Goal: Navigation & Orientation: Find specific page/section

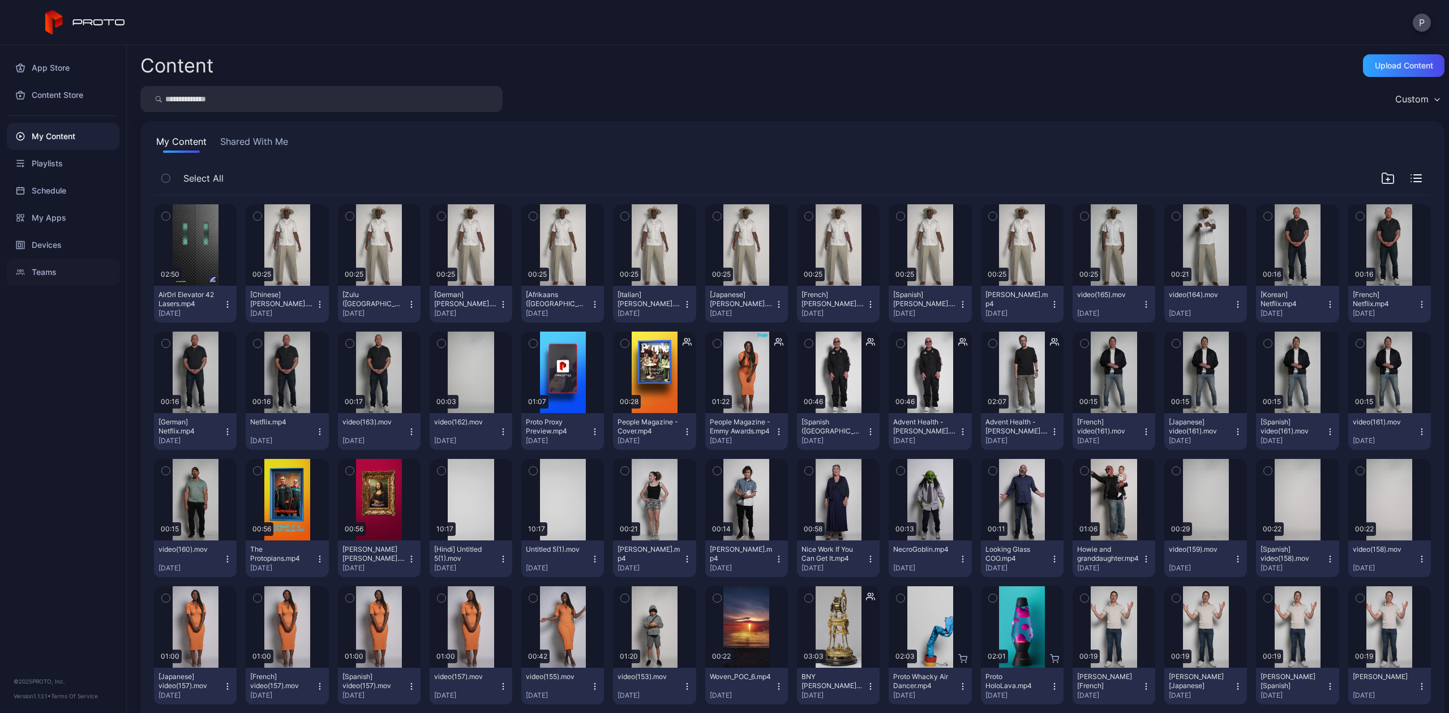
click at [36, 279] on div "Teams" at bounding box center [63, 272] width 113 height 27
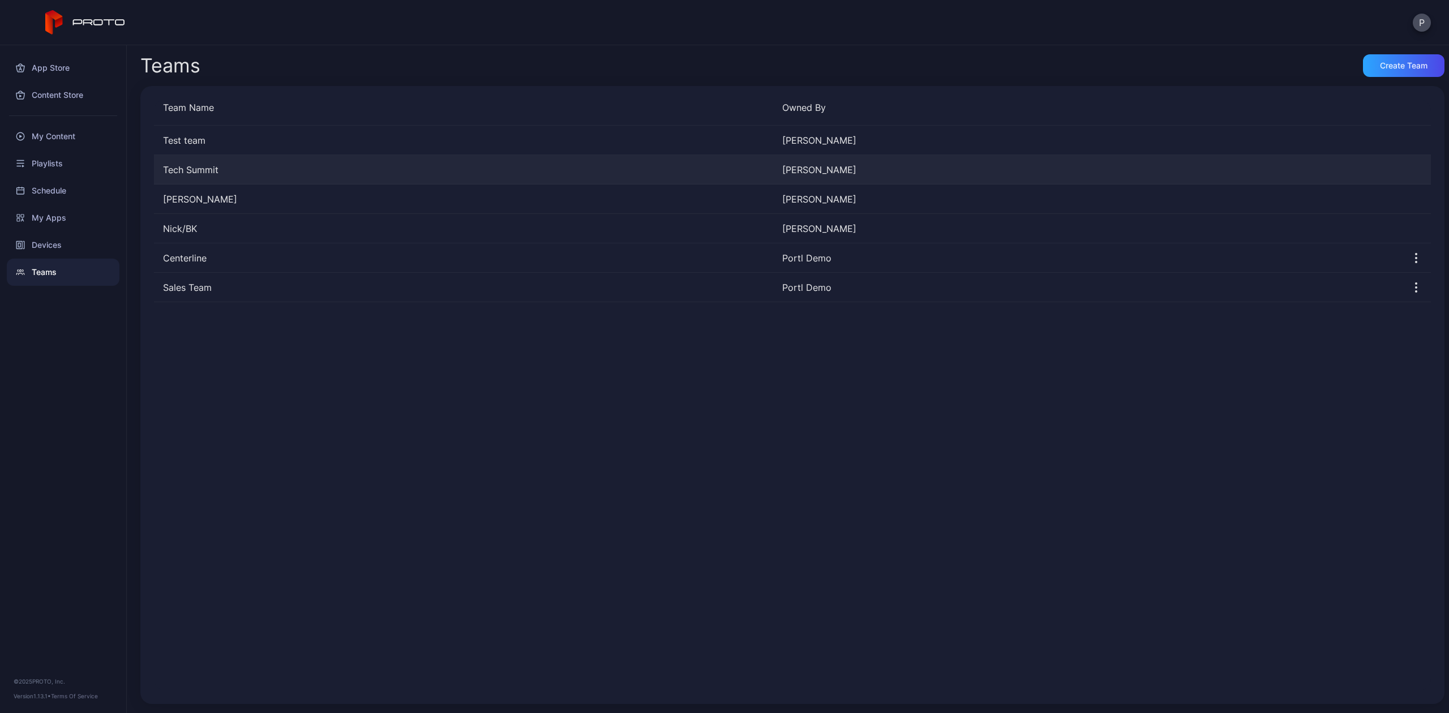
click at [177, 159] on div "Tech Summit [PERSON_NAME]" at bounding box center [792, 169] width 1277 height 29
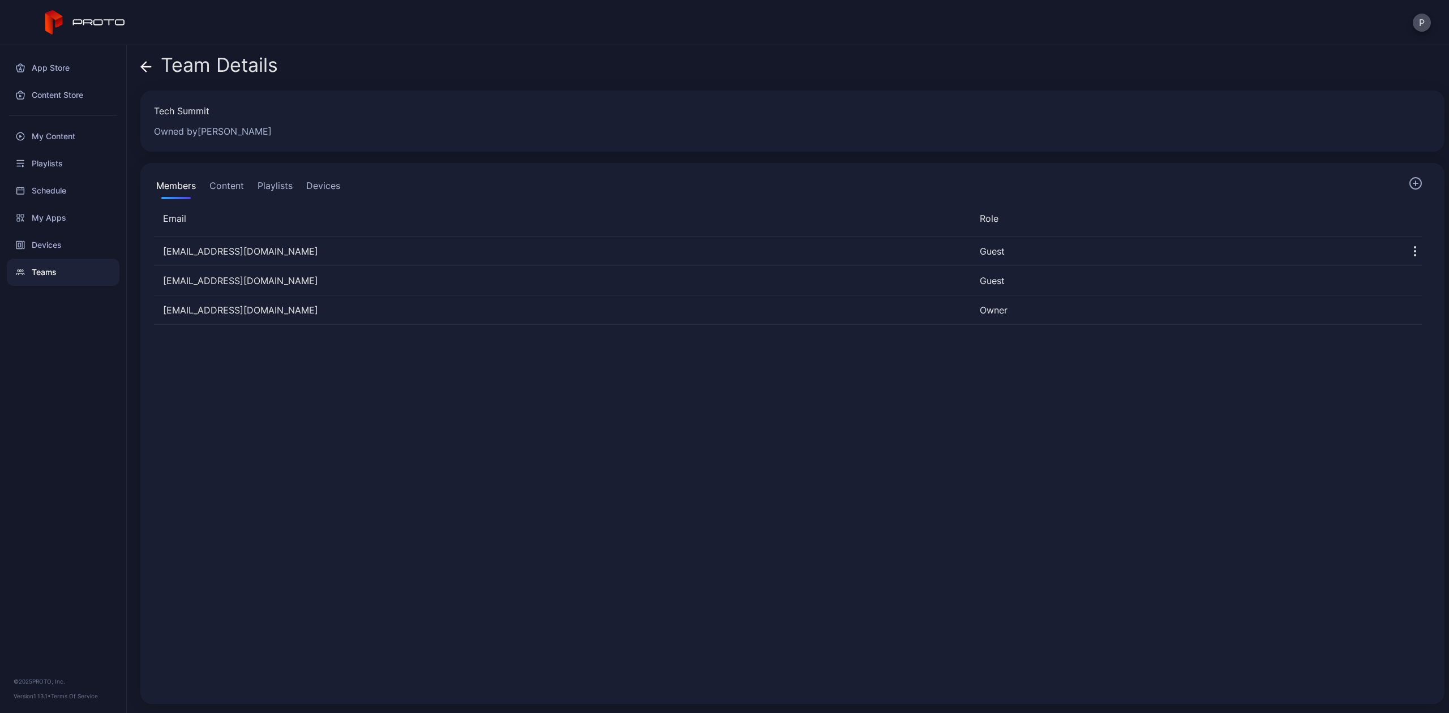
click at [140, 69] on icon at bounding box center [145, 66] width 11 height 11
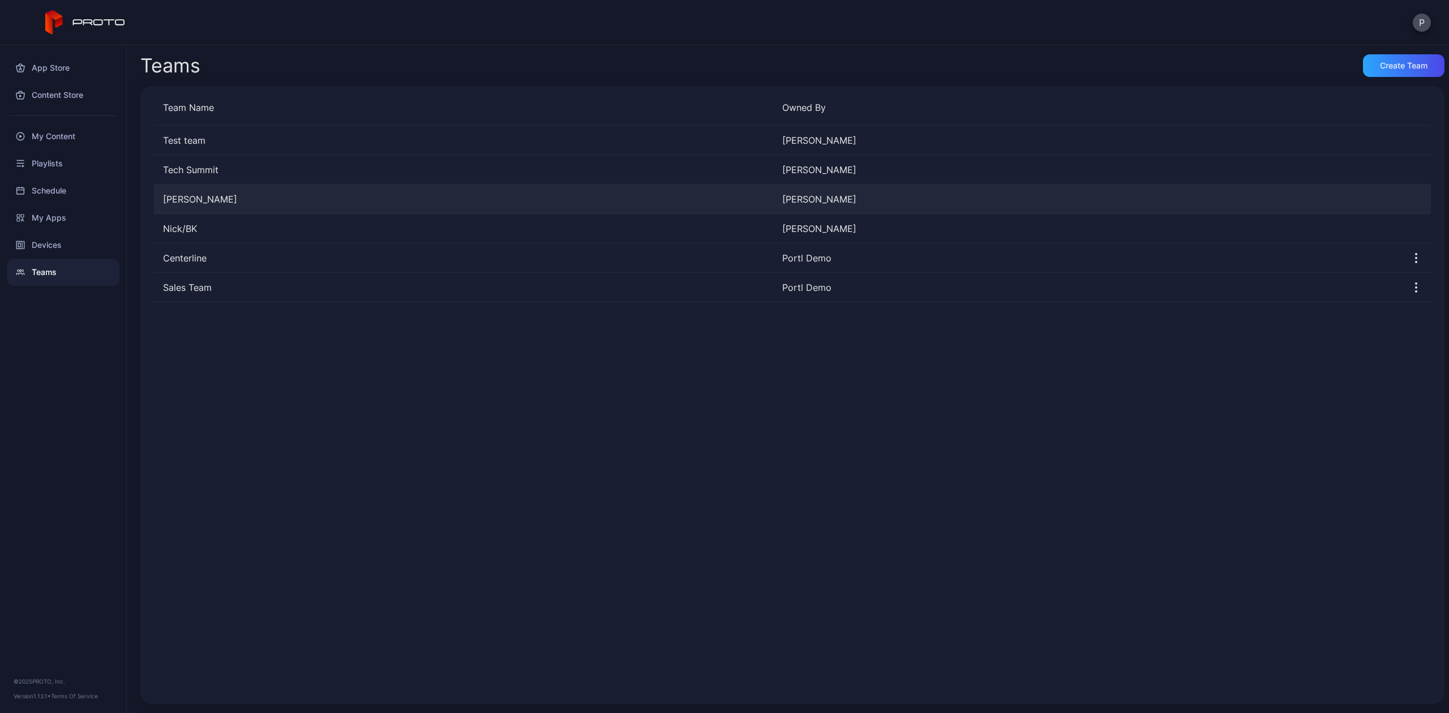
click at [168, 198] on div "[PERSON_NAME]" at bounding box center [463, 199] width 619 height 14
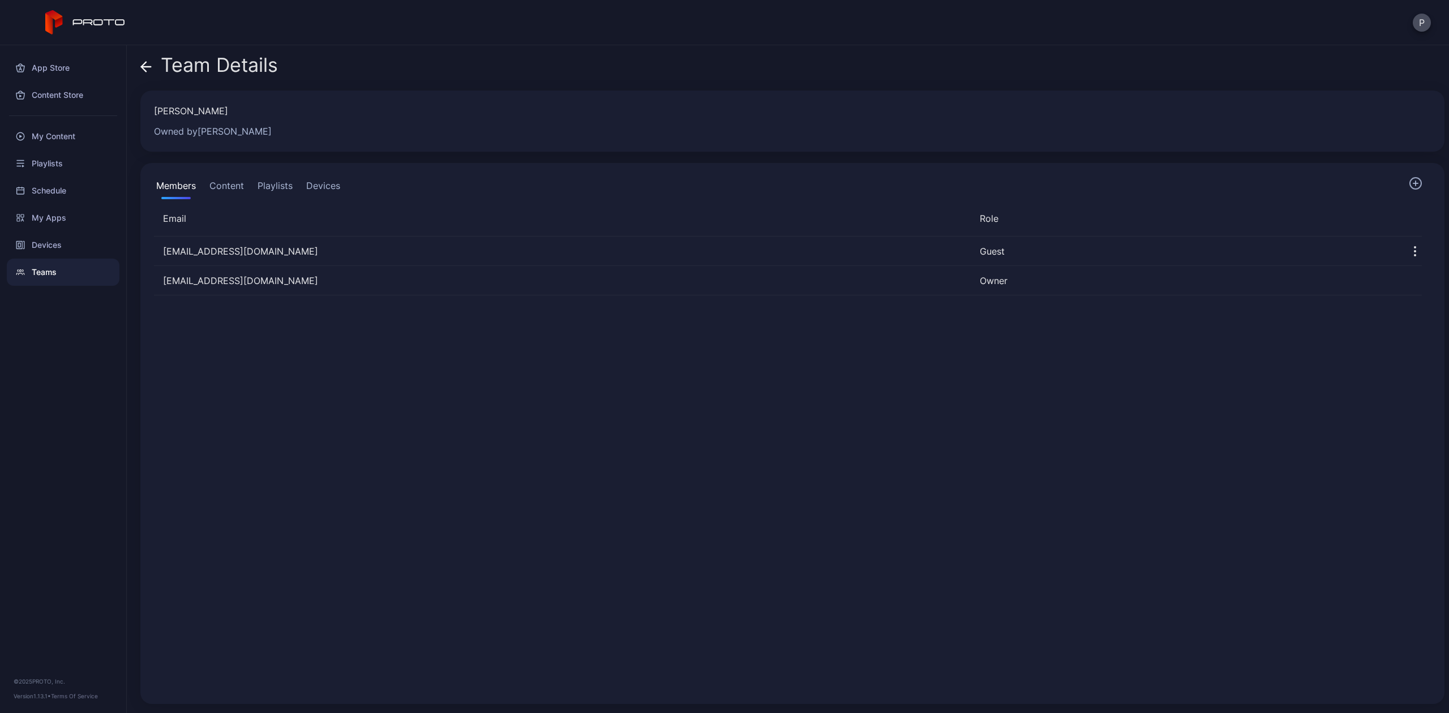
click at [147, 65] on icon at bounding box center [145, 66] width 11 height 11
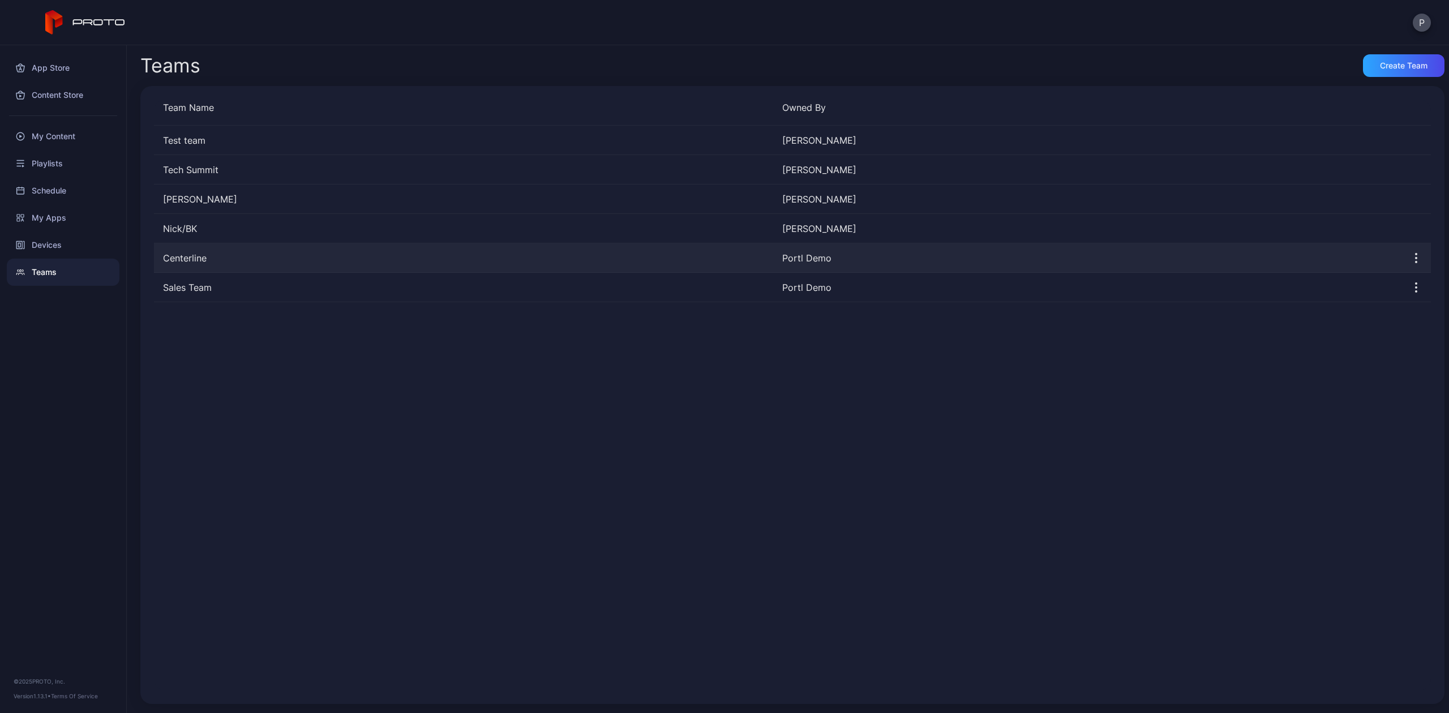
click at [173, 264] on div "Centerline" at bounding box center [463, 258] width 619 height 14
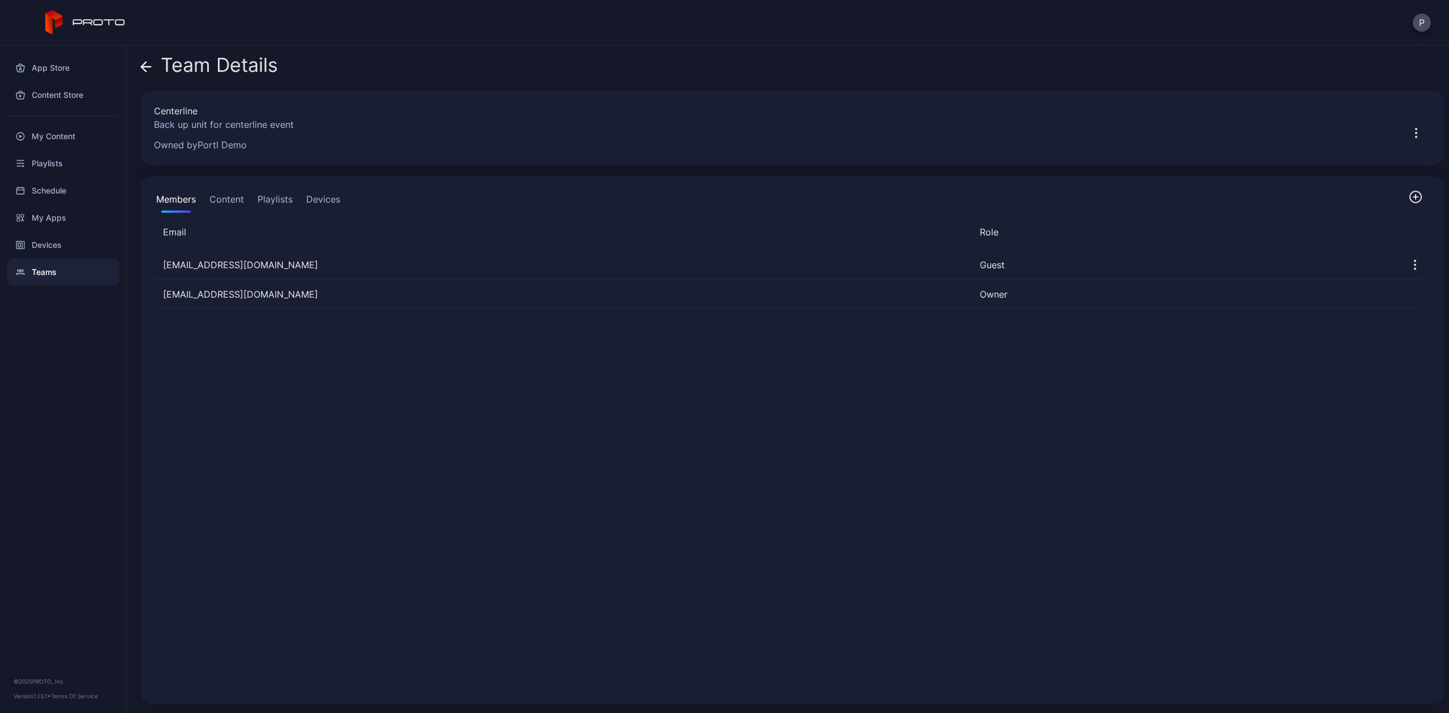
click at [306, 198] on button "Devices" at bounding box center [323, 201] width 38 height 23
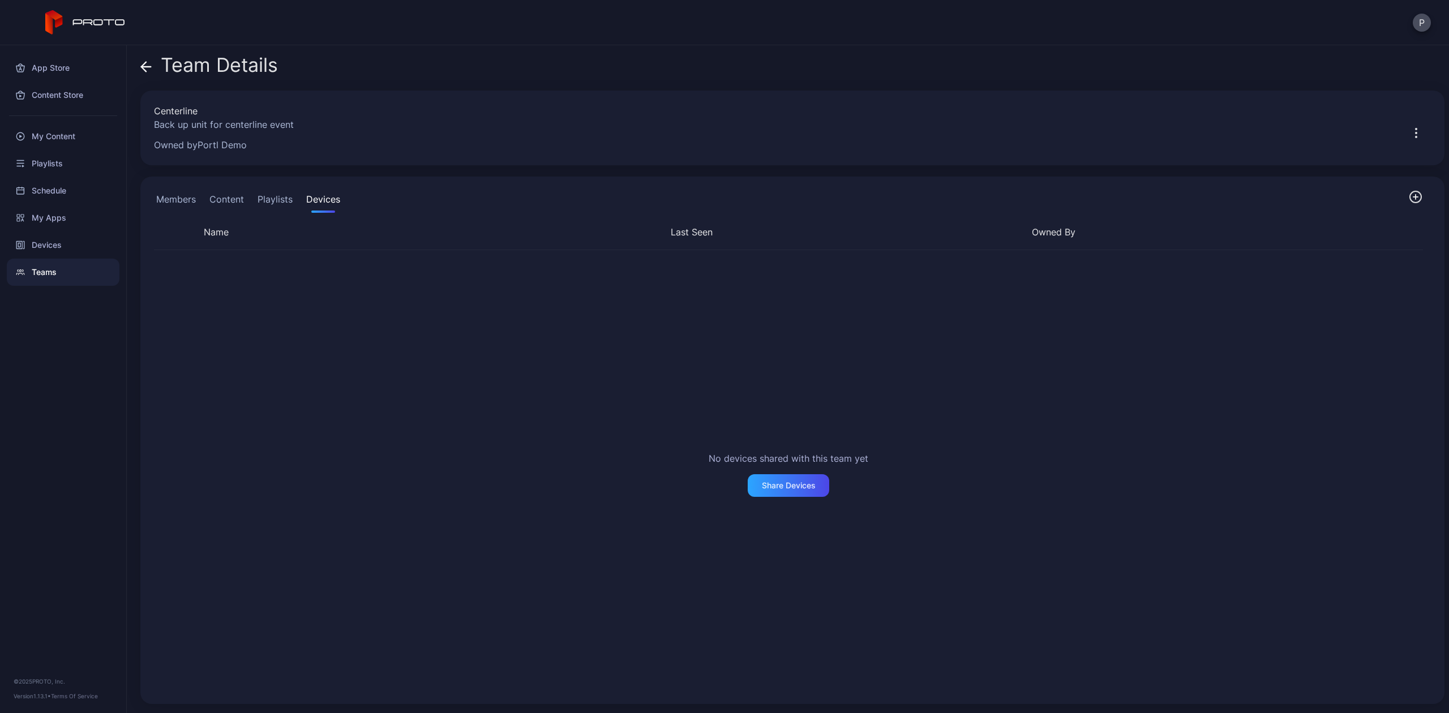
click at [139, 68] on div "Team Details Centerline Back up unit for centerline event Owned by Portl Demo M…" at bounding box center [788, 379] width 1322 height 668
click at [144, 69] on icon at bounding box center [143, 67] width 5 height 10
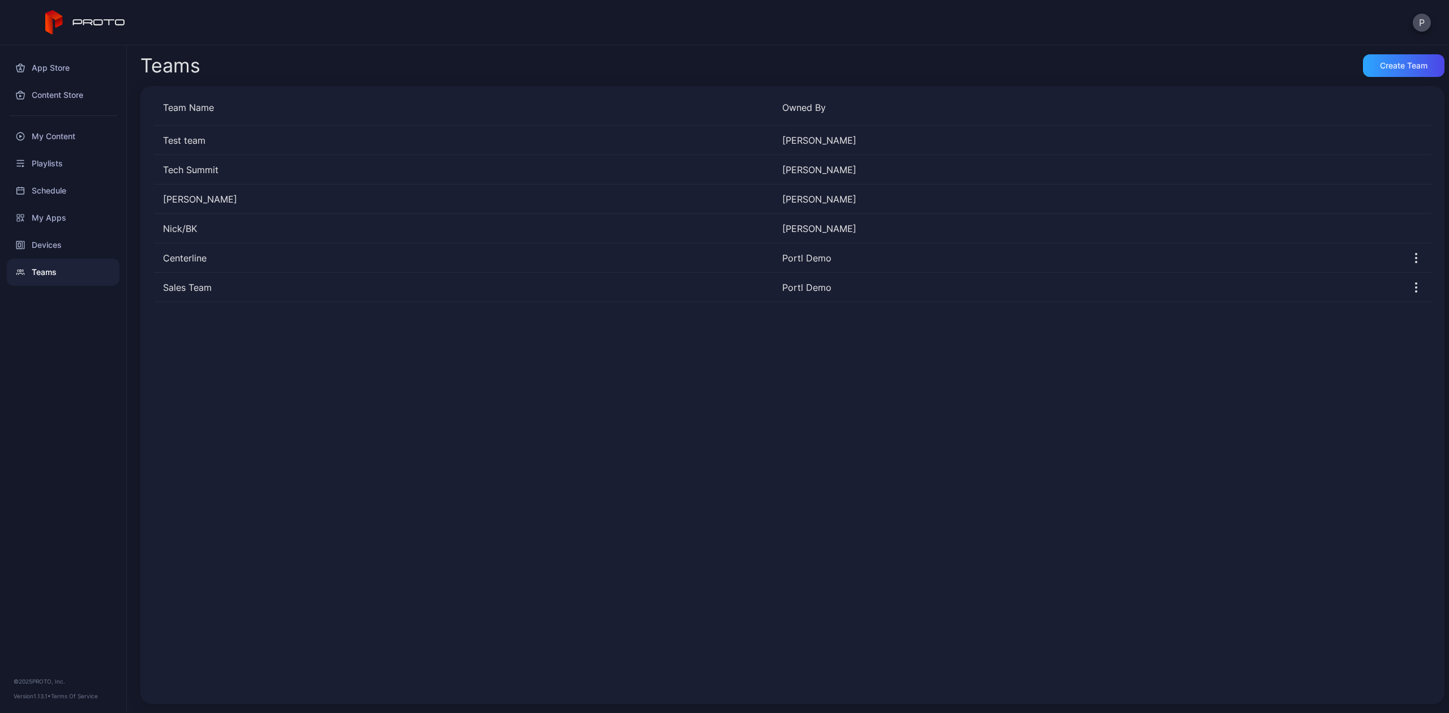
click at [204, 113] on div "Team Name" at bounding box center [468, 108] width 610 height 14
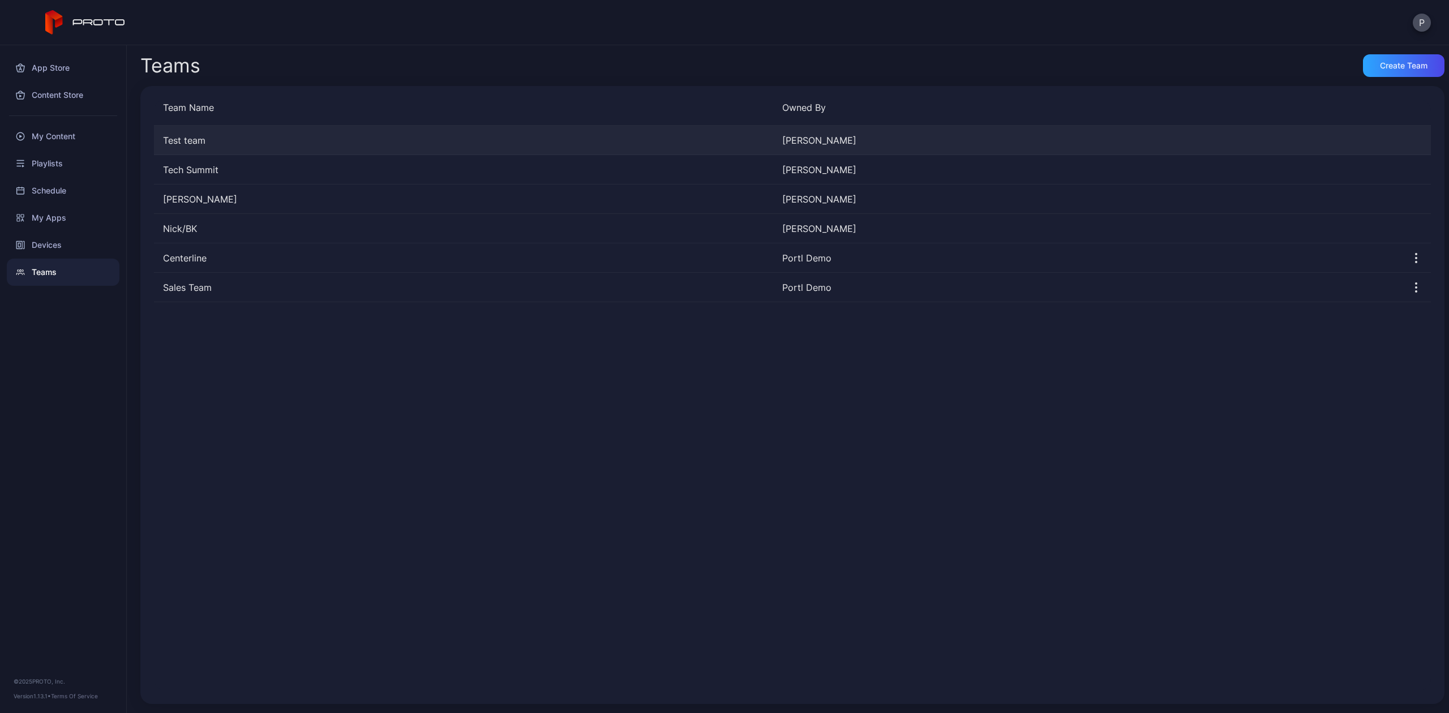
click at [186, 138] on div "Test team" at bounding box center [463, 141] width 619 height 14
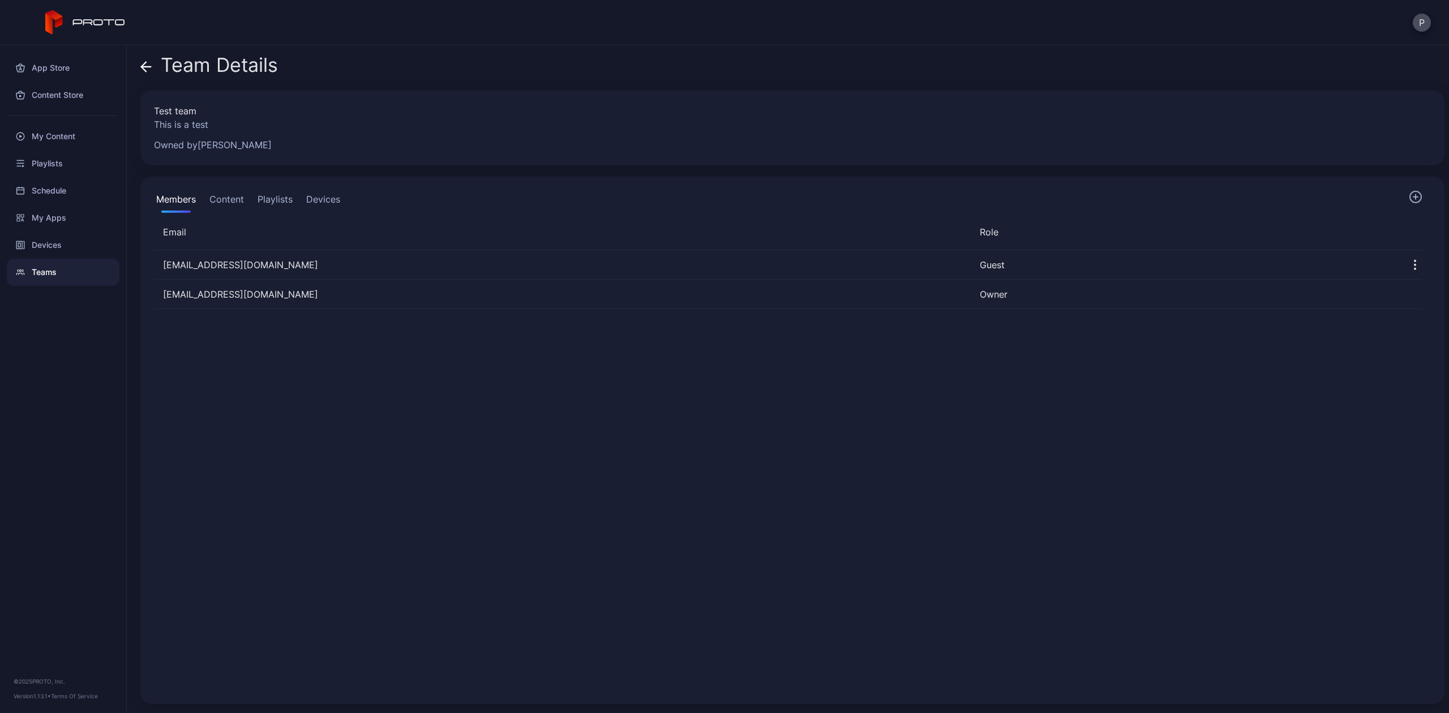
click at [333, 196] on button "Devices" at bounding box center [323, 201] width 38 height 23
click at [146, 61] on icon at bounding box center [145, 66] width 11 height 11
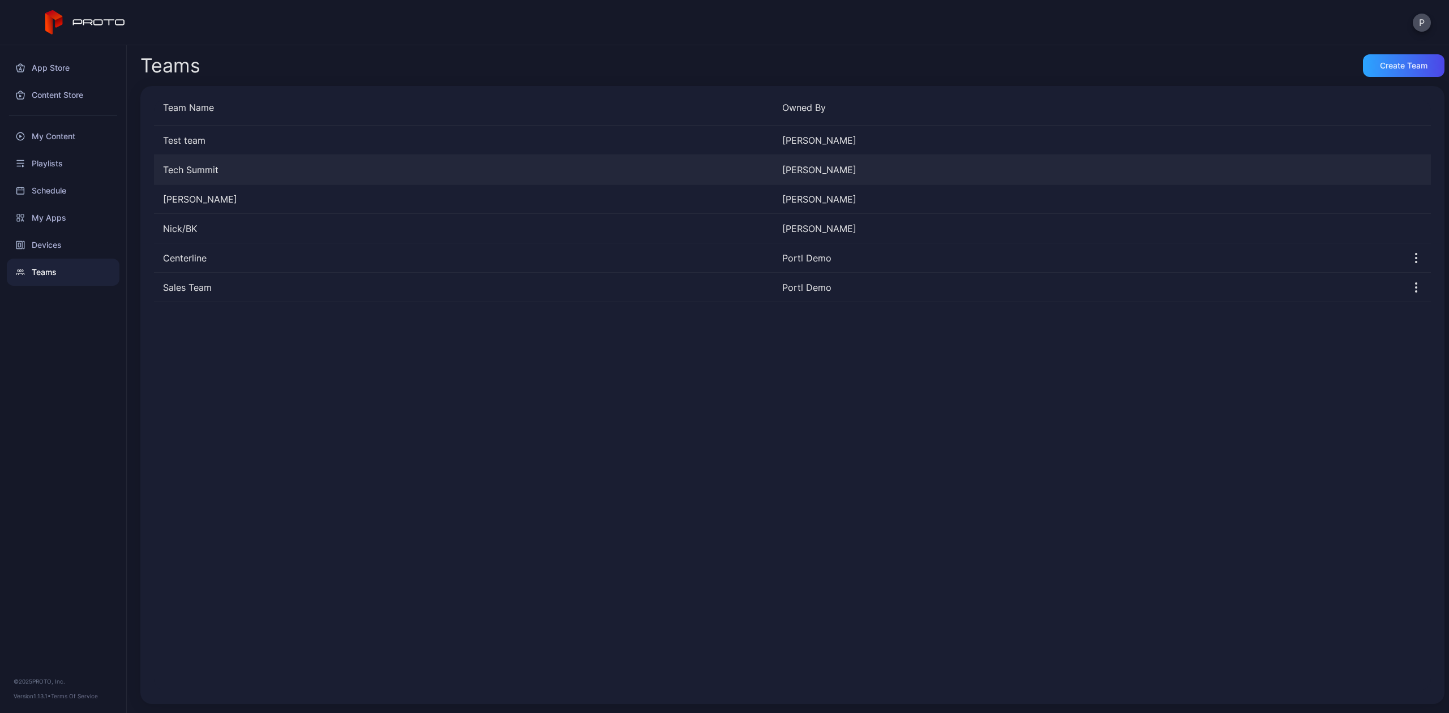
click at [194, 171] on div "Tech Summit" at bounding box center [463, 170] width 619 height 14
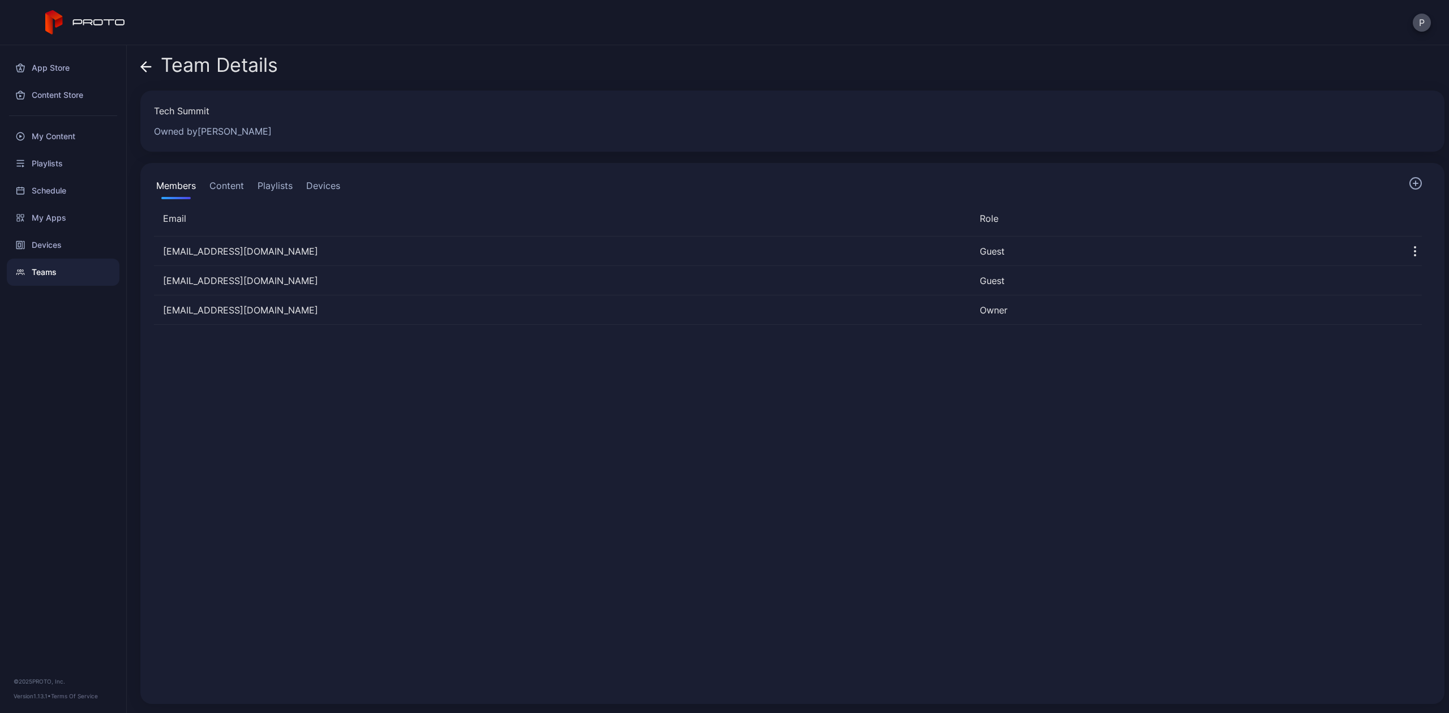
click at [333, 190] on button "Devices" at bounding box center [323, 188] width 38 height 23
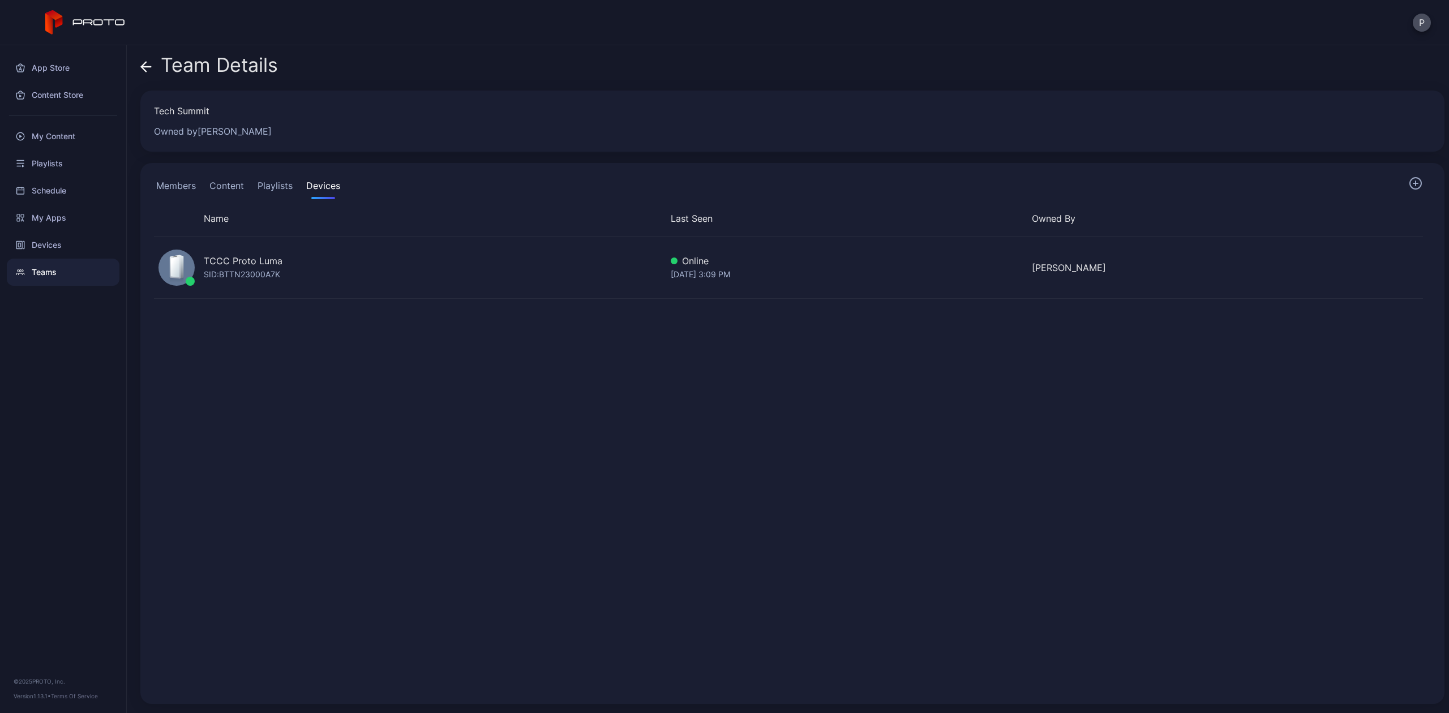
click at [144, 63] on icon at bounding box center [143, 67] width 5 height 10
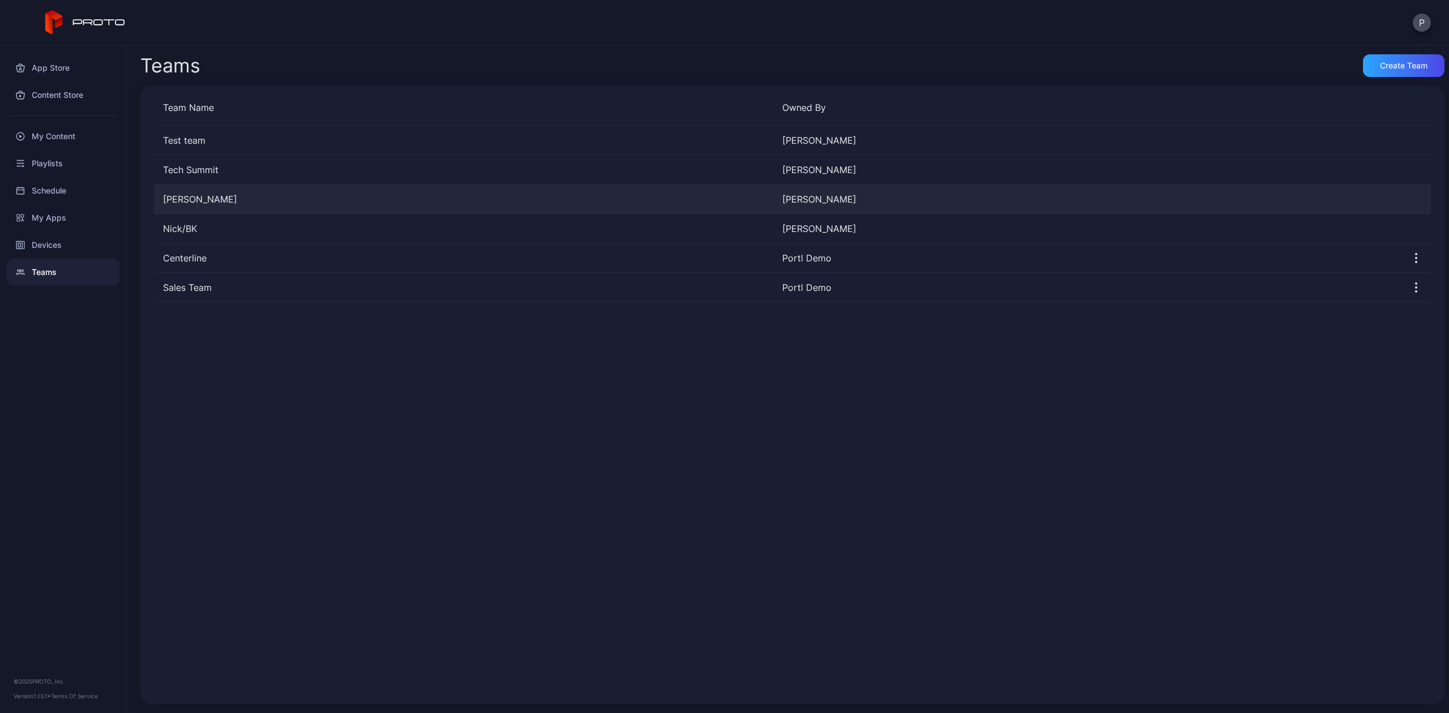
click at [240, 207] on div "[PERSON_NAME] [PERSON_NAME]" at bounding box center [792, 198] width 1277 height 29
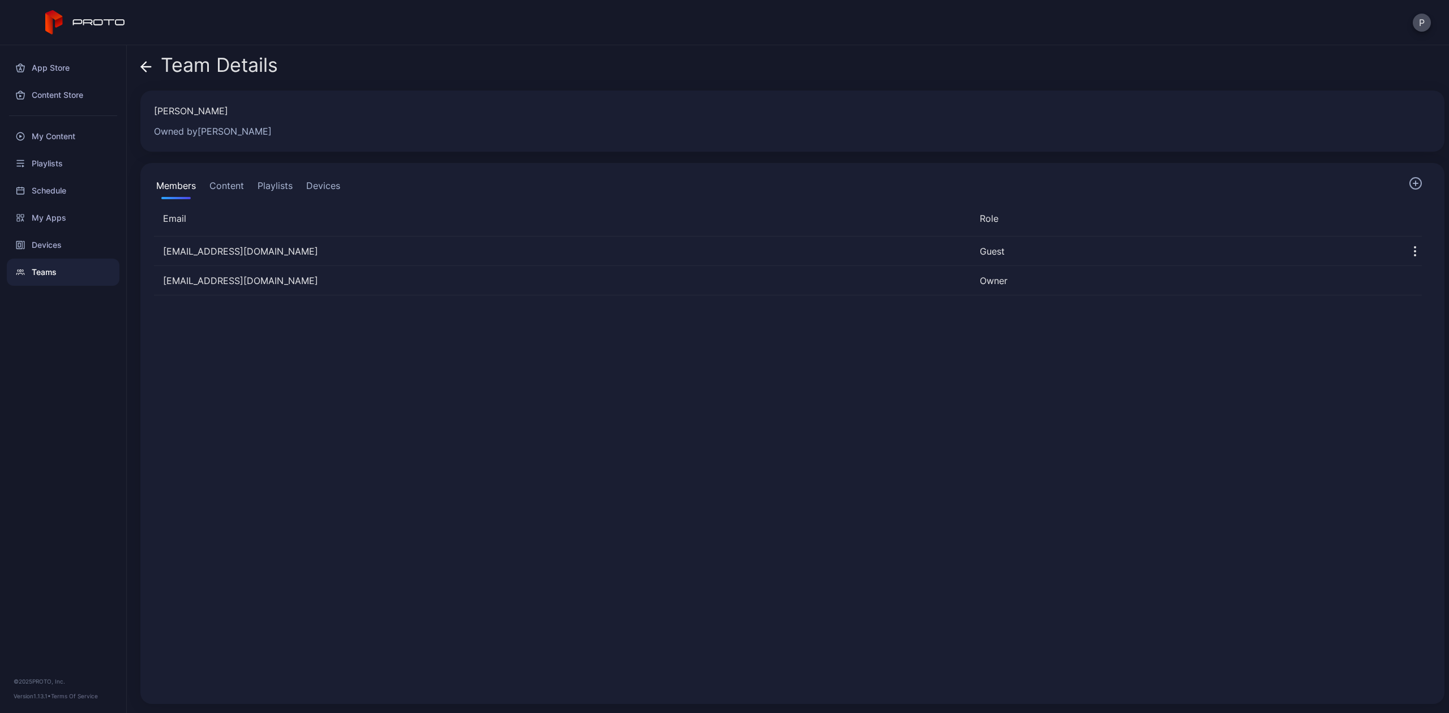
click at [324, 194] on button "Devices" at bounding box center [323, 188] width 38 height 23
click at [152, 68] on div "Team Details" at bounding box center [209, 67] width 138 height 27
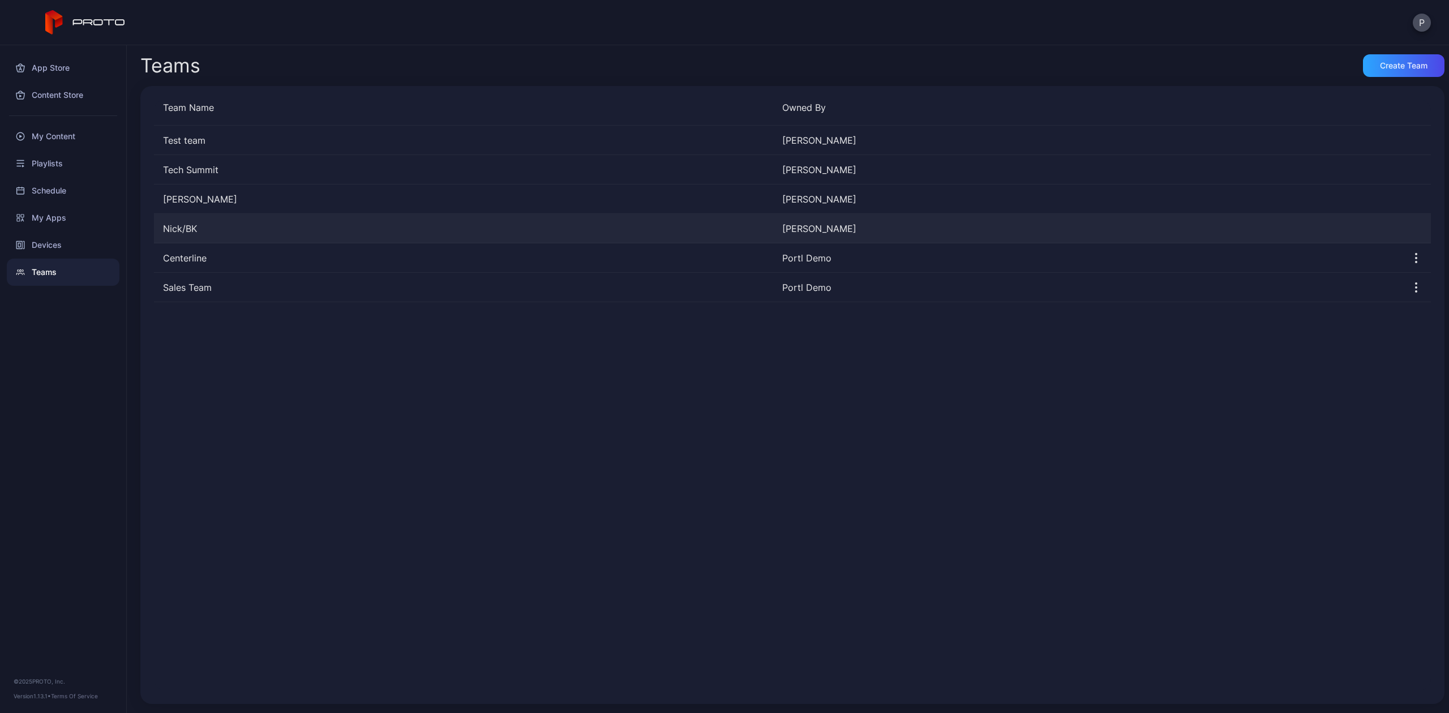
click at [184, 224] on div "Nick/BK" at bounding box center [463, 229] width 619 height 14
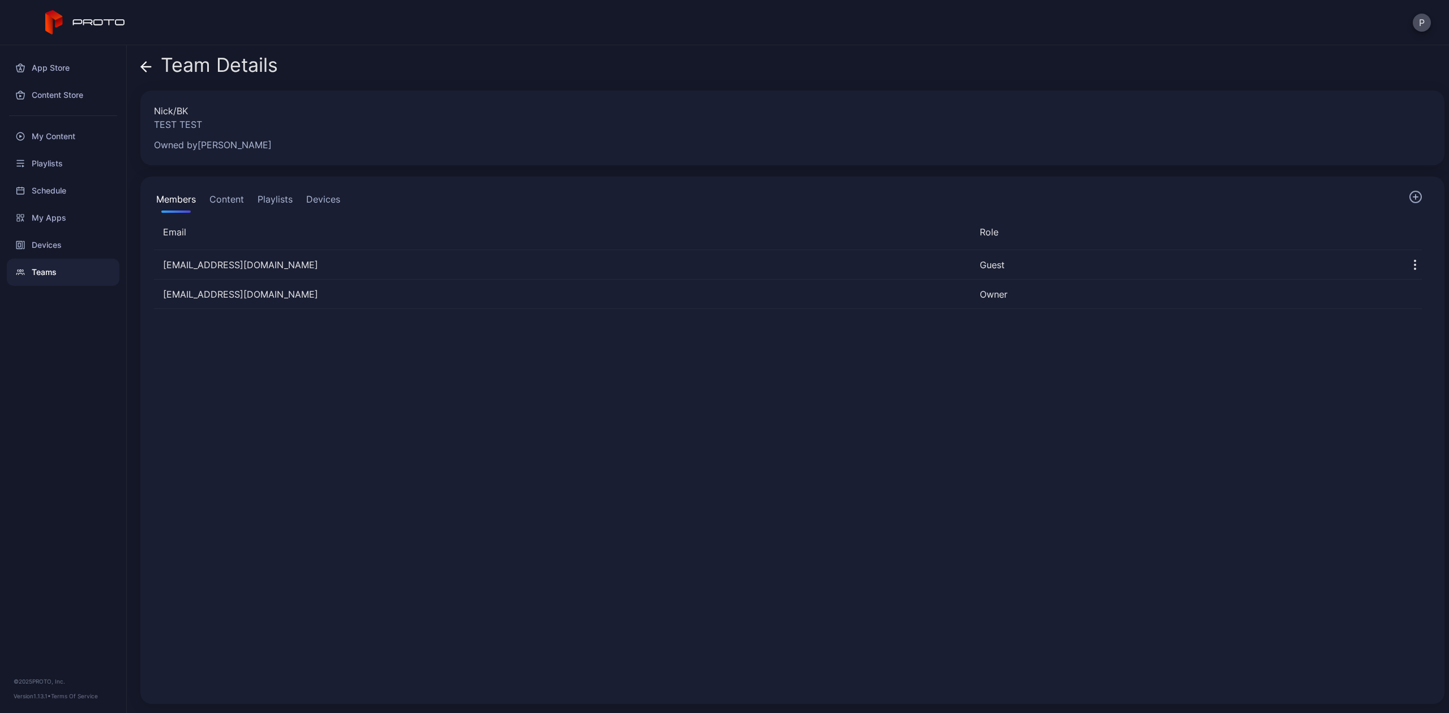
click at [326, 199] on button "Devices" at bounding box center [323, 201] width 38 height 23
click at [148, 66] on icon at bounding box center [145, 66] width 11 height 11
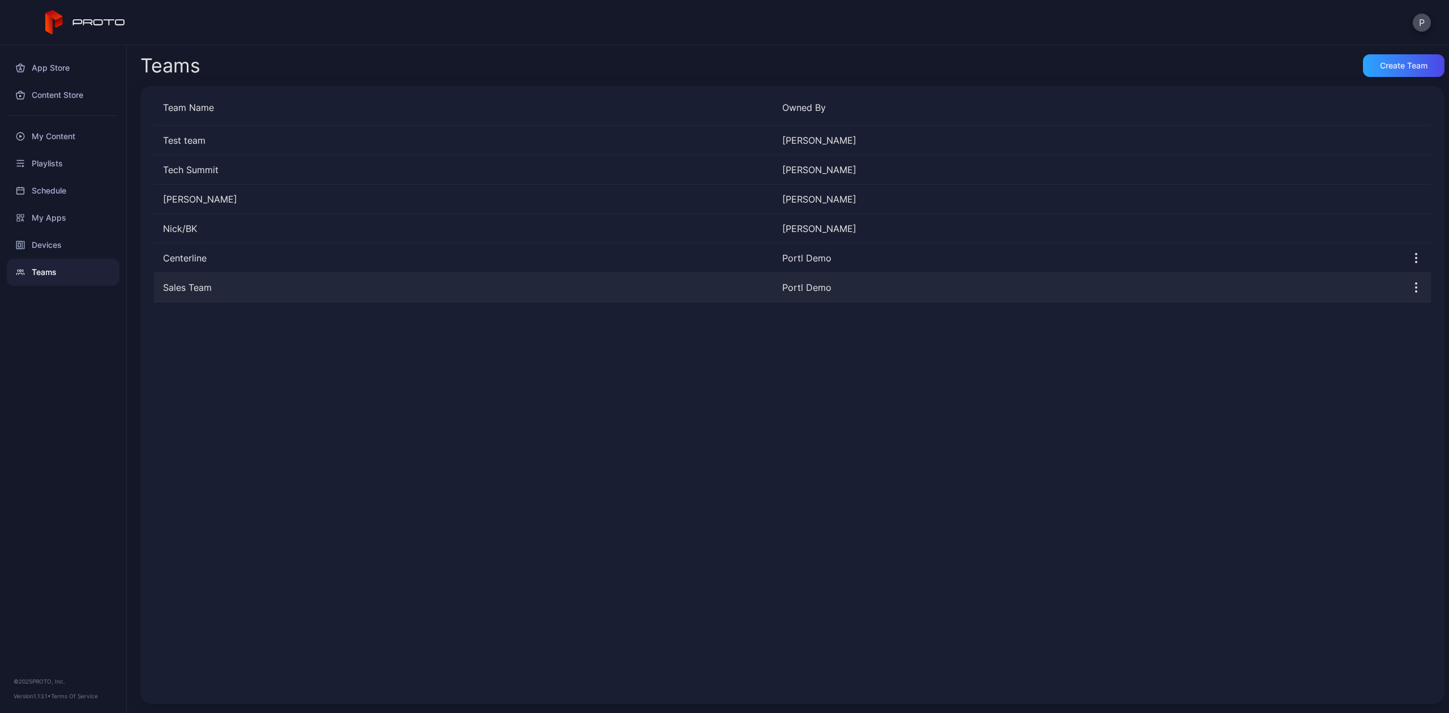
click at [186, 293] on div "Sales Team" at bounding box center [463, 288] width 619 height 14
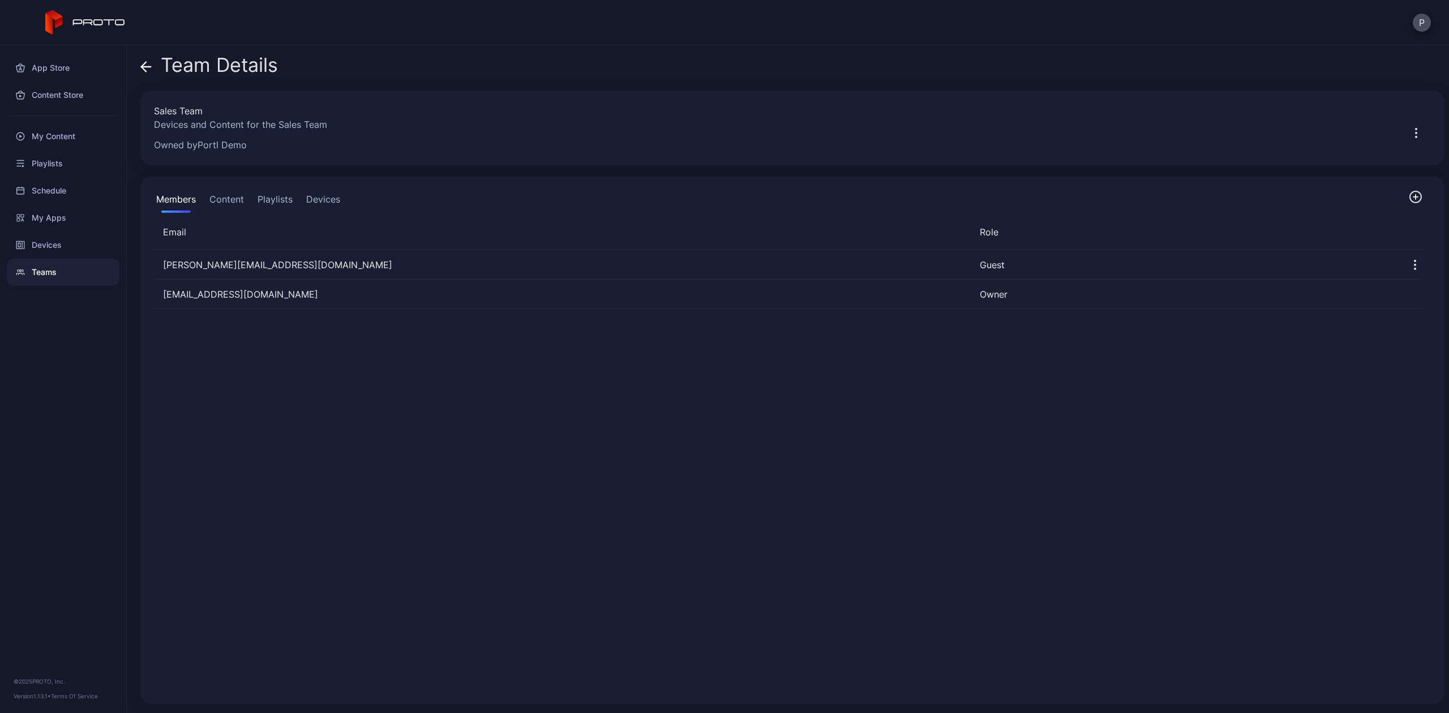
click at [336, 191] on button "Devices" at bounding box center [323, 201] width 38 height 23
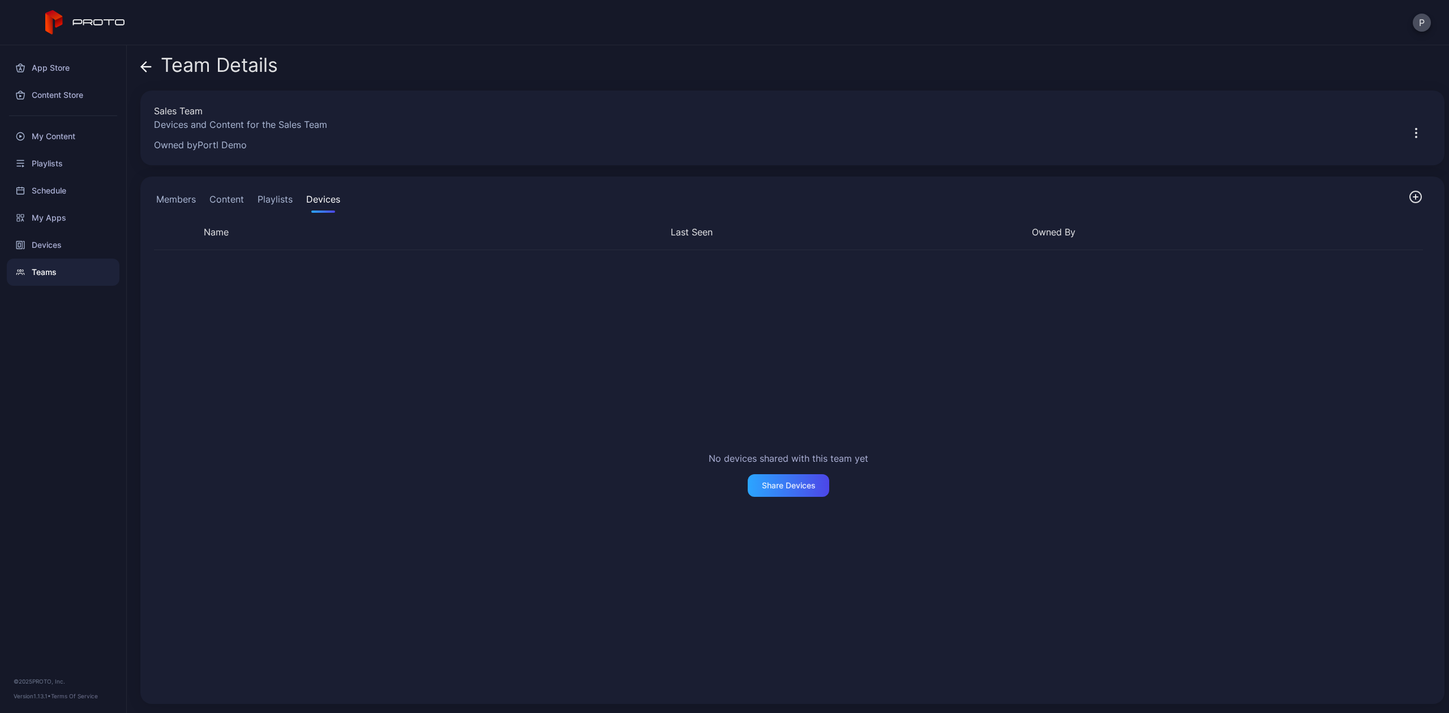
click at [145, 73] on span at bounding box center [145, 65] width 11 height 22
